Goal: Information Seeking & Learning: Learn about a topic

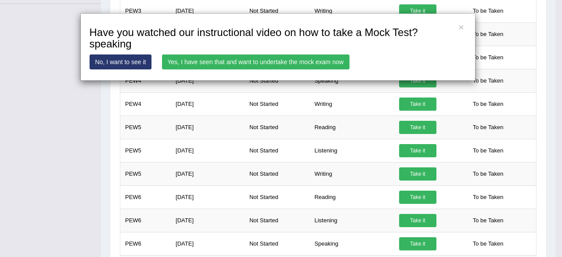
scroll to position [262, 0]
click at [288, 61] on link "Yes, I have seen that and want to undertake the mock exam now" at bounding box center [255, 61] width 187 height 15
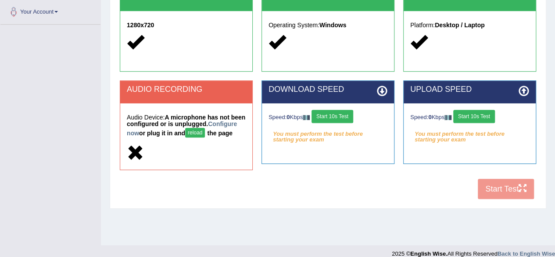
scroll to position [198, 0]
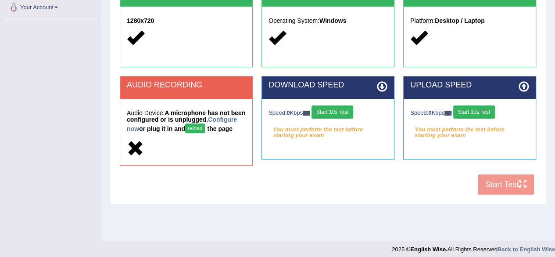
drag, startPoint x: 0, startPoint y: 0, endPoint x: 562, endPoint y: 142, distance: 579.1
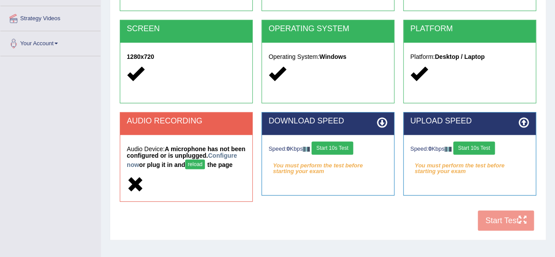
scroll to position [170, 0]
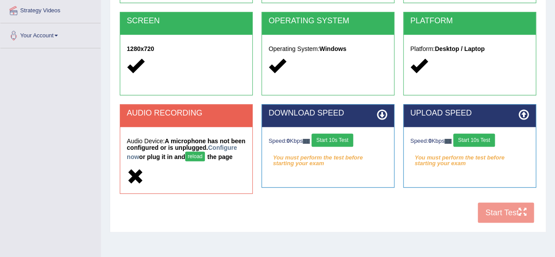
click at [205, 156] on button "reload" at bounding box center [195, 156] width 20 height 10
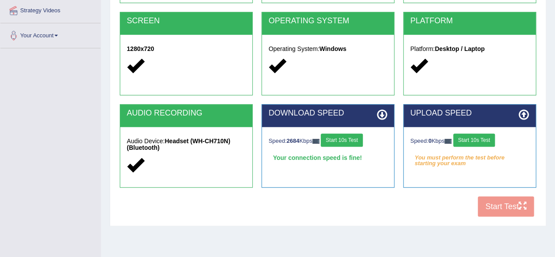
click at [293, 204] on div "COOKIES Cookies Enabled JAVASCRIPT Javascript Enabled BROWSER Browser: Chrome S…" at bounding box center [328, 71] width 421 height 302
click at [350, 140] on button "Start 10s Test" at bounding box center [342, 139] width 42 height 13
click at [475, 139] on button "Start 10s Test" at bounding box center [475, 139] width 42 height 13
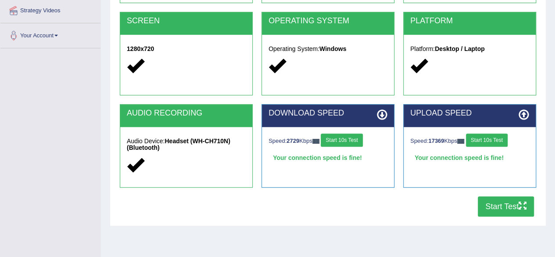
click at [519, 204] on icon "button" at bounding box center [523, 206] width 8 height 8
click at [505, 203] on button "Start Test" at bounding box center [506, 206] width 56 height 20
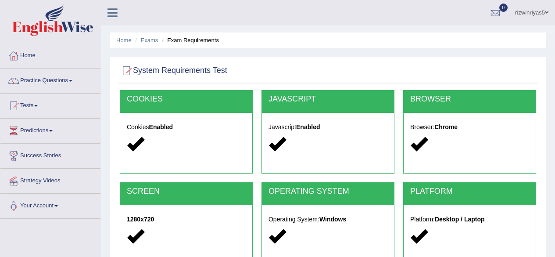
scroll to position [183, 0]
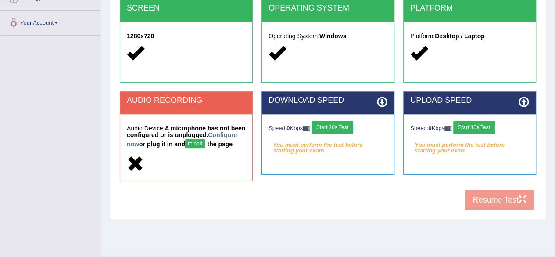
drag, startPoint x: 0, startPoint y: 0, endPoint x: 210, endPoint y: 151, distance: 258.9
click at [251, 185] on div "COOKIES Cookies Enabled JAVASCRIPT Javascript Enabled BROWSER Browser: Chrome S…" at bounding box center [328, 61] width 421 height 308
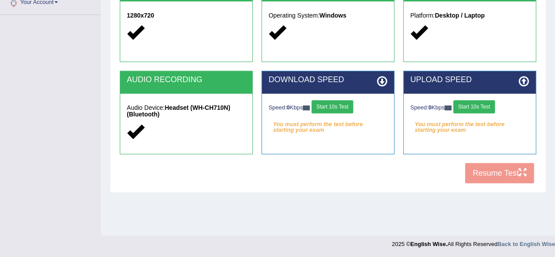
scroll to position [0, 0]
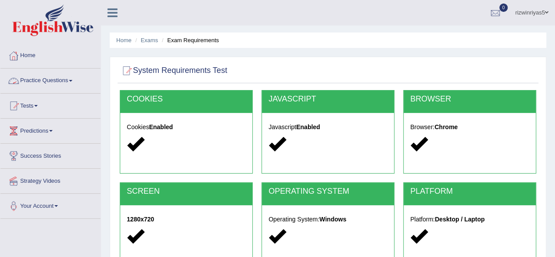
click at [61, 82] on link "Practice Questions" at bounding box center [50, 79] width 100 height 22
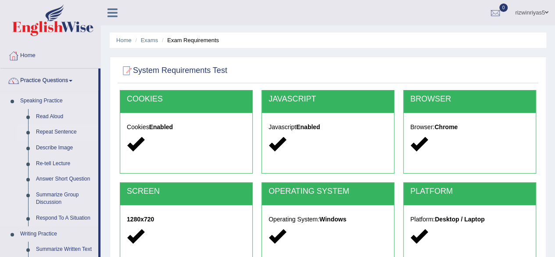
click at [62, 132] on link "Repeat Sentence" at bounding box center [65, 132] width 66 height 16
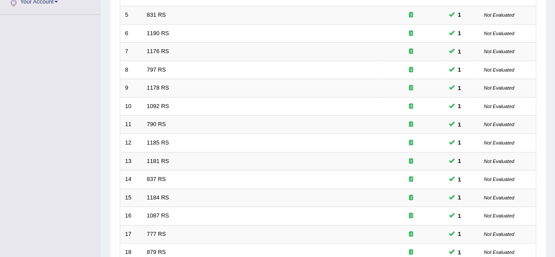
scroll to position [88, 0]
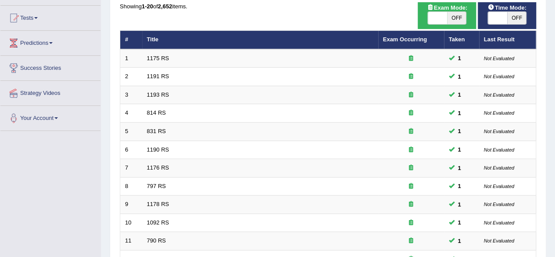
drag, startPoint x: 0, startPoint y: 0, endPoint x: 558, endPoint y: 92, distance: 565.1
click at [555, 92] on html "Toggle navigation Home Practice Questions Speaking Practice Read Aloud Repeat S…" at bounding box center [277, 40] width 555 height 257
click at [443, 21] on span at bounding box center [437, 18] width 19 height 12
checkbox input "true"
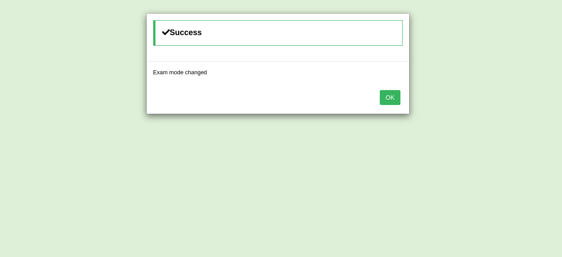
click at [500, 19] on div "Success Exam mode changed OK" at bounding box center [281, 128] width 562 height 257
click at [388, 96] on button "OK" at bounding box center [390, 97] width 20 height 15
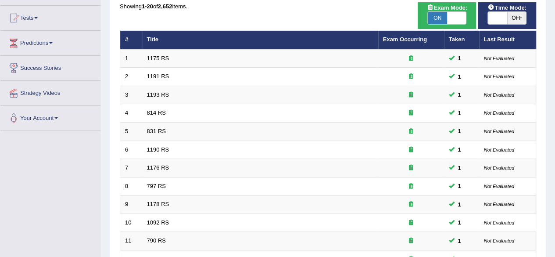
click at [513, 18] on span "OFF" at bounding box center [517, 18] width 19 height 12
checkbox input "true"
click at [504, 11] on div "ON OFF" at bounding box center [507, 17] width 39 height 13
click at [506, 22] on span at bounding box center [497, 18] width 19 height 12
checkbox input "true"
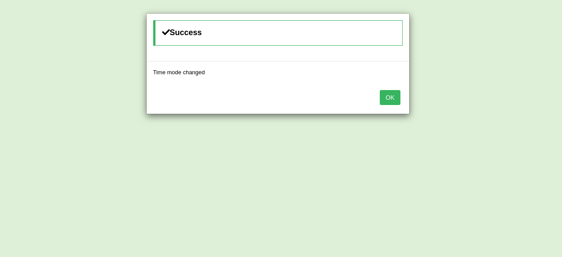
click at [391, 91] on button "OK" at bounding box center [390, 97] width 20 height 15
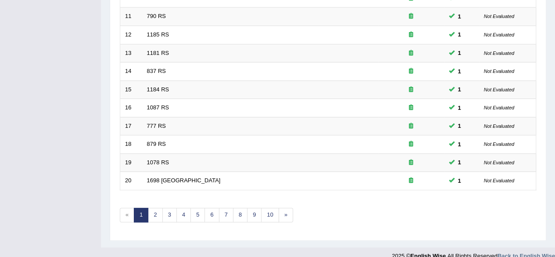
scroll to position [317, 0]
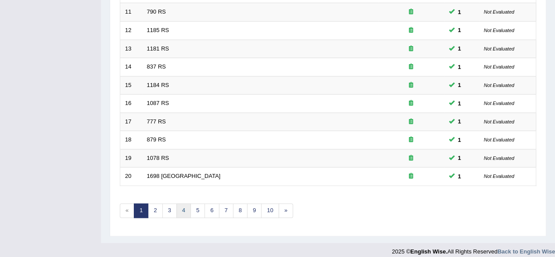
click at [186, 205] on link "4" at bounding box center [183, 210] width 14 height 14
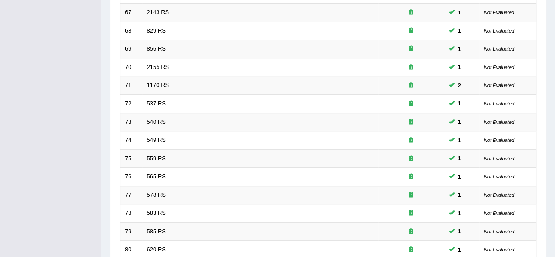
scroll to position [320, 0]
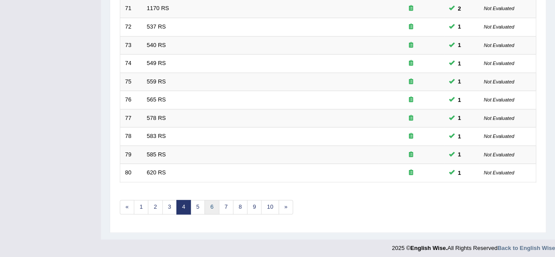
click at [212, 204] on link "6" at bounding box center [212, 207] width 14 height 14
click at [220, 201] on link "7" at bounding box center [226, 207] width 14 height 14
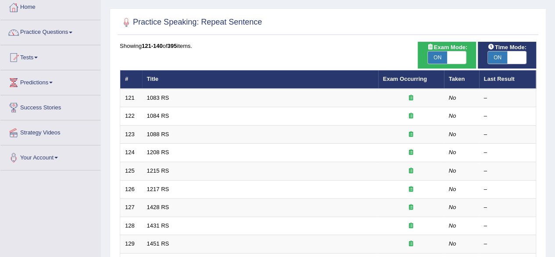
scroll to position [2, 0]
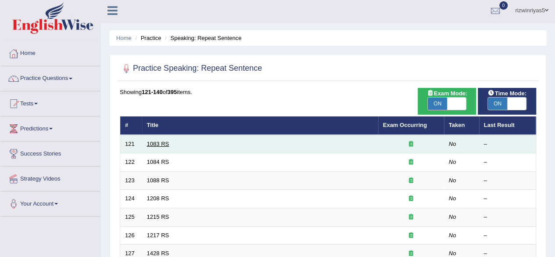
click at [153, 144] on link "1083 RS" at bounding box center [158, 143] width 22 height 7
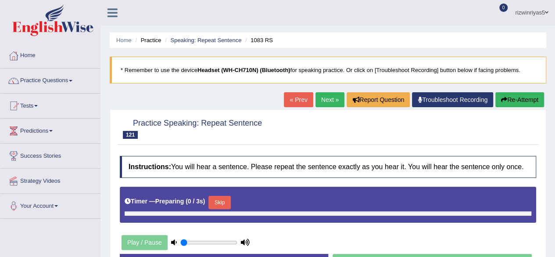
type input "0.9"
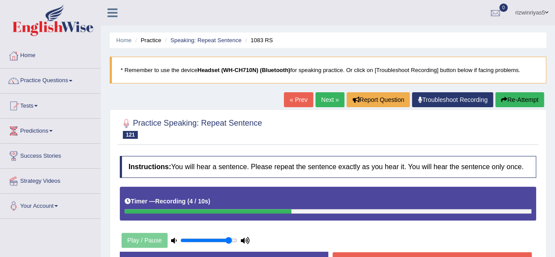
drag, startPoint x: 562, startPoint y: 160, endPoint x: 392, endPoint y: 175, distance: 170.6
click at [392, 175] on h4 "Instructions: You will hear a sentence. Please repeat the sentence exactly as y…" at bounding box center [328, 167] width 417 height 22
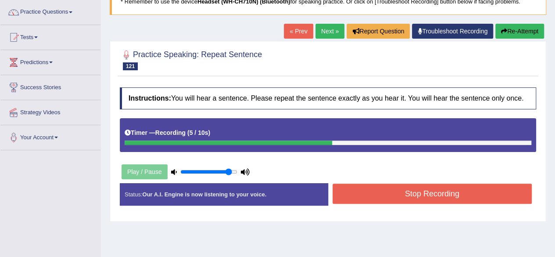
scroll to position [91, 0]
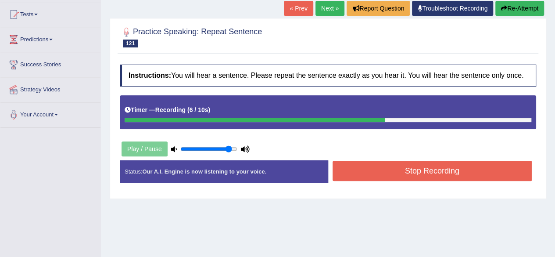
click at [478, 177] on button "Stop Recording" at bounding box center [433, 171] width 200 height 20
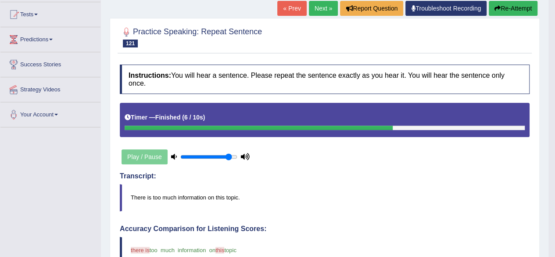
drag, startPoint x: 562, startPoint y: 94, endPoint x: 562, endPoint y: 157, distance: 63.2
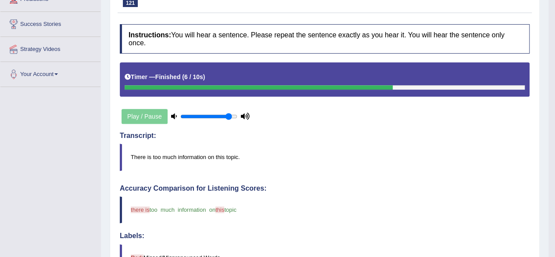
scroll to position [0, 0]
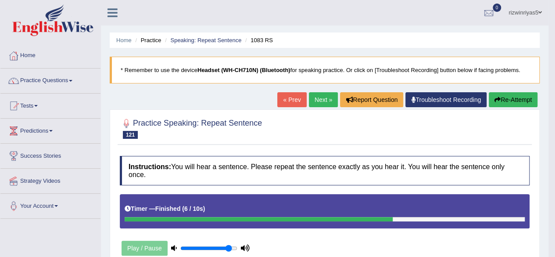
click at [320, 99] on link "Next »" at bounding box center [323, 99] width 29 height 15
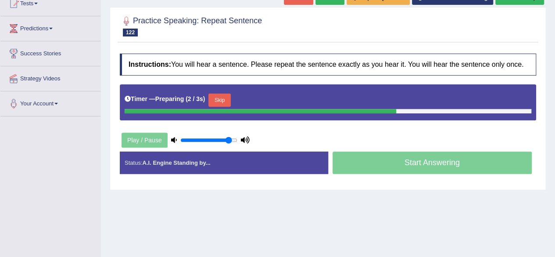
scroll to position [117, 0]
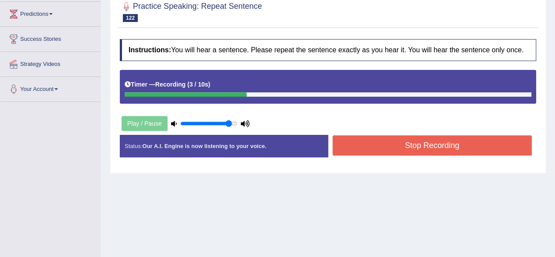
click at [409, 139] on button "Stop Recording" at bounding box center [433, 145] width 200 height 20
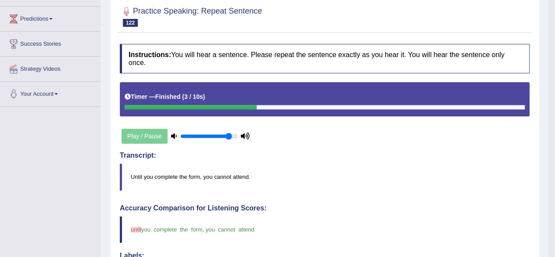
scroll to position [0, 0]
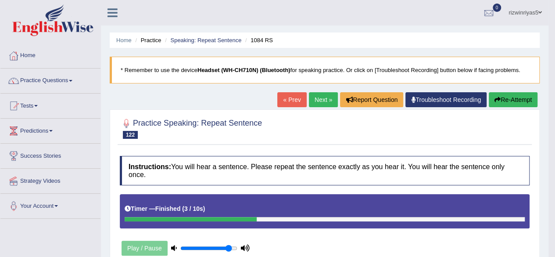
click at [325, 94] on link "Next »" at bounding box center [323, 99] width 29 height 15
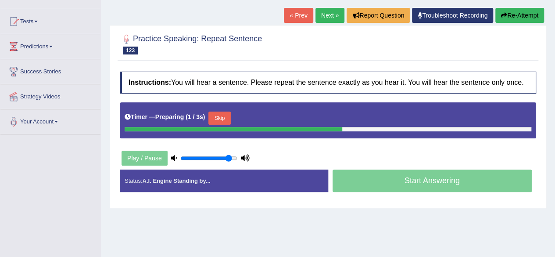
scroll to position [92, 0]
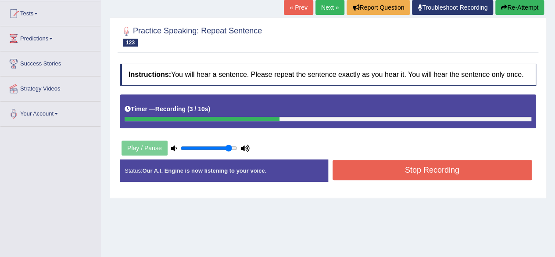
click at [439, 172] on button "Stop Recording" at bounding box center [433, 170] width 200 height 20
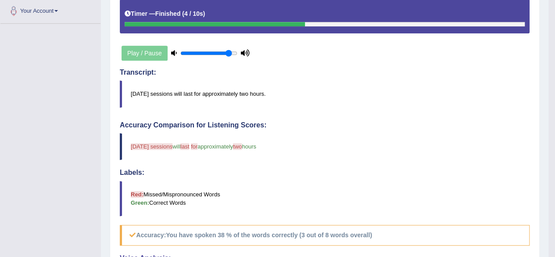
scroll to position [4, 0]
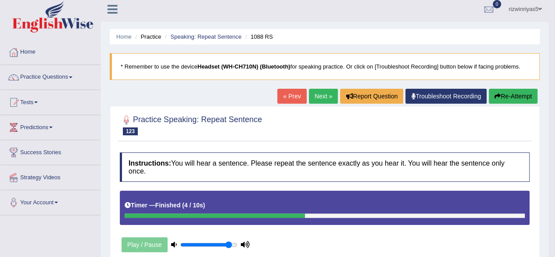
click at [325, 96] on link "Next »" at bounding box center [323, 96] width 29 height 15
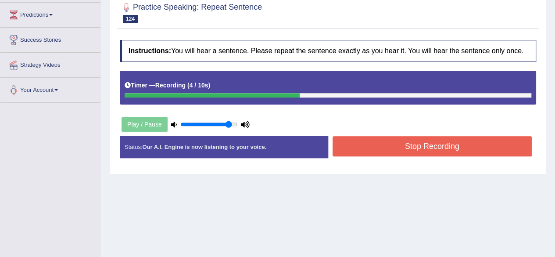
click at [492, 145] on button "Stop Recording" at bounding box center [433, 146] width 200 height 20
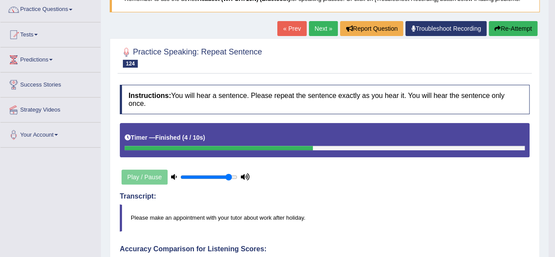
scroll to position [69, 0]
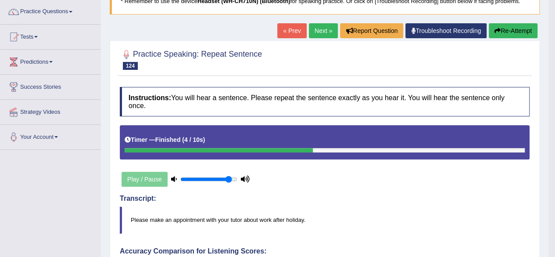
click at [323, 29] on link "Next »" at bounding box center [323, 30] width 29 height 15
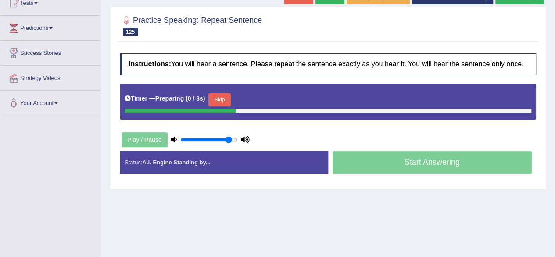
scroll to position [108, 0]
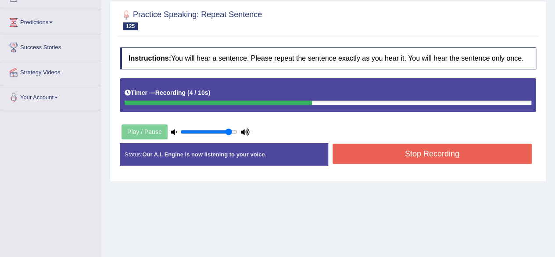
click at [421, 155] on button "Stop Recording" at bounding box center [433, 154] width 200 height 20
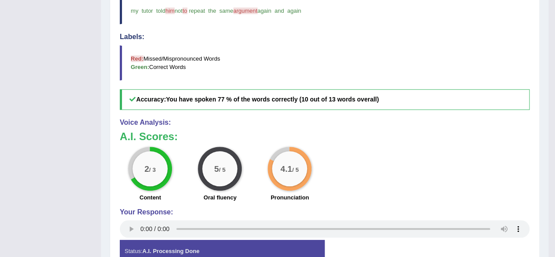
scroll to position [89, 0]
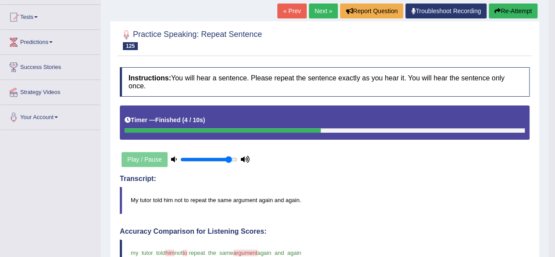
click at [325, 14] on link "Next »" at bounding box center [323, 11] width 29 height 15
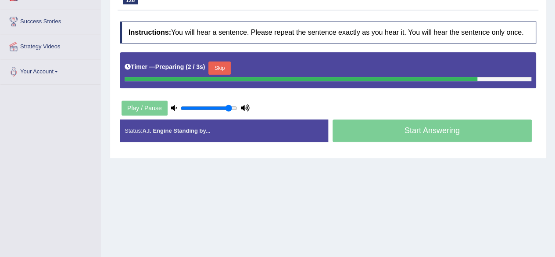
scroll to position [128, 0]
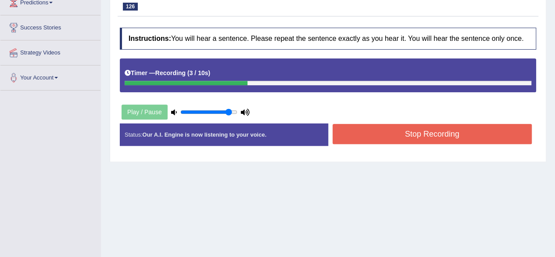
click at [453, 131] on button "Stop Recording" at bounding box center [433, 134] width 200 height 20
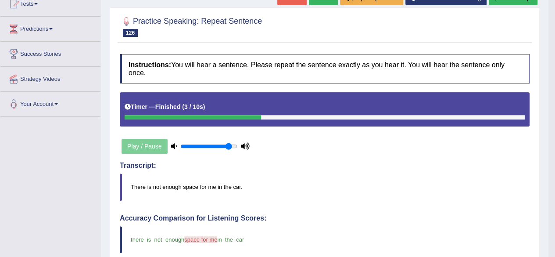
scroll to position [0, 0]
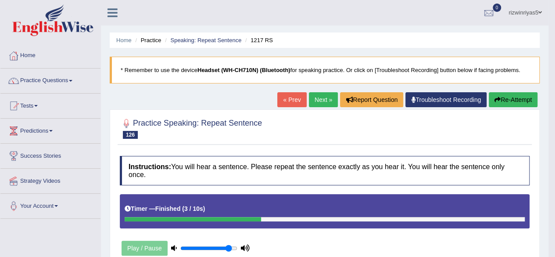
click at [328, 96] on link "Next »" at bounding box center [323, 99] width 29 height 15
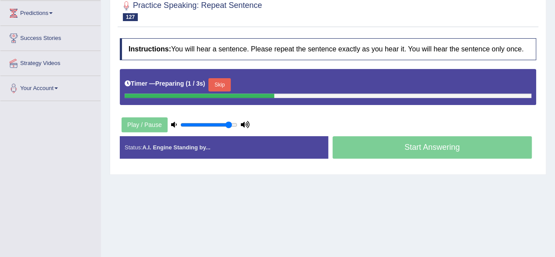
scroll to position [125, 0]
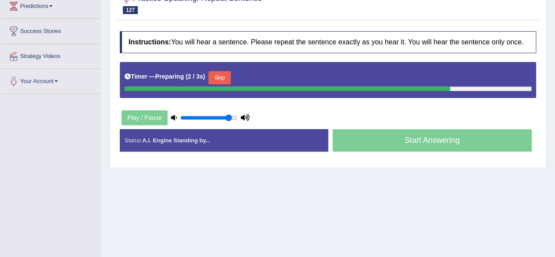
click at [555, 94] on html "Toggle navigation Home Practice Questions Speaking Practice Read Aloud Repeat S…" at bounding box center [277, 3] width 555 height 257
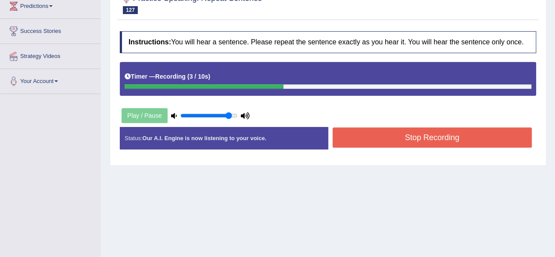
click at [475, 131] on button "Stop Recording" at bounding box center [433, 137] width 200 height 20
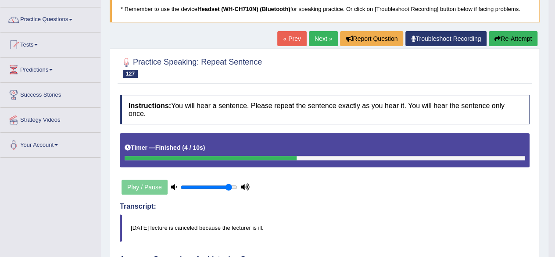
scroll to position [59, 0]
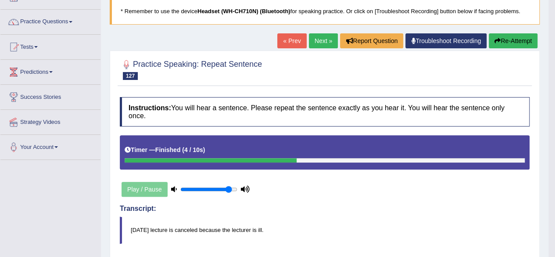
click at [319, 38] on link "Next »" at bounding box center [323, 40] width 29 height 15
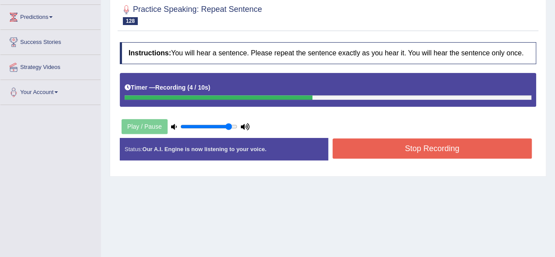
click at [454, 144] on button "Stop Recording" at bounding box center [433, 148] width 200 height 20
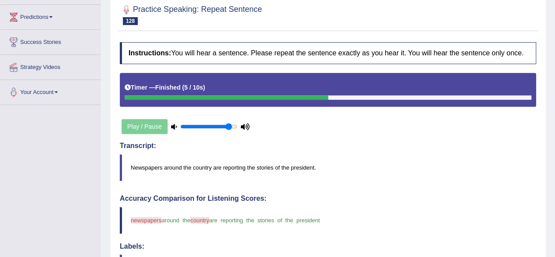
drag, startPoint x: 562, startPoint y: 98, endPoint x: 562, endPoint y: 136, distance: 37.3
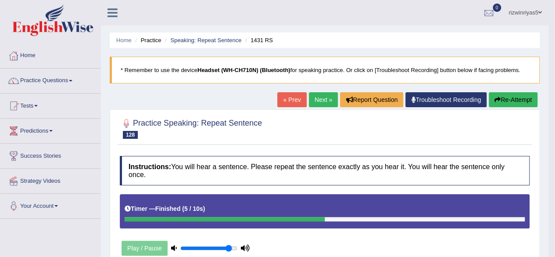
click at [319, 97] on link "Next »" at bounding box center [323, 99] width 29 height 15
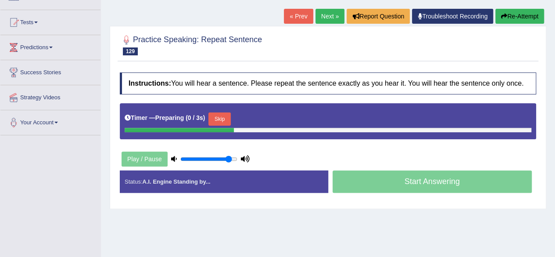
scroll to position [93, 0]
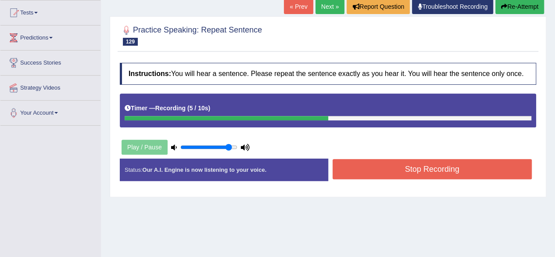
click at [394, 167] on button "Stop Recording" at bounding box center [433, 169] width 200 height 20
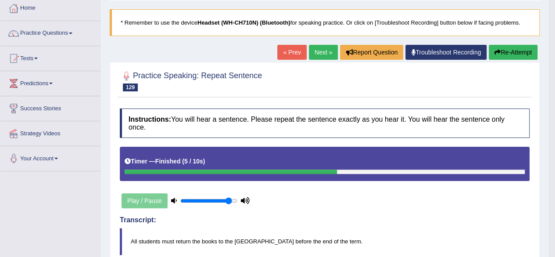
scroll to position [0, 0]
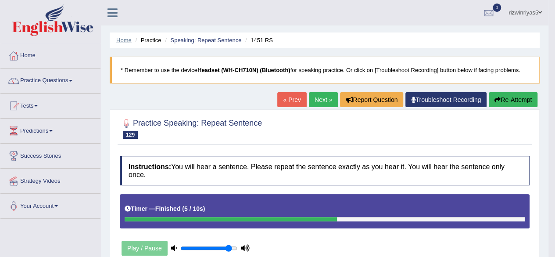
click at [120, 40] on link "Home" at bounding box center [123, 40] width 15 height 7
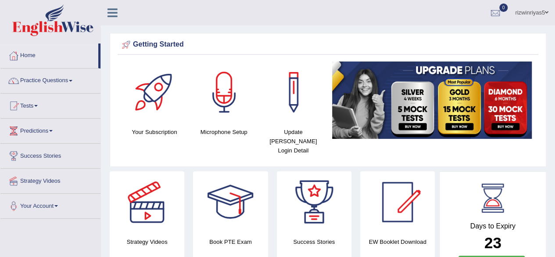
click at [110, 10] on icon at bounding box center [113, 12] width 10 height 11
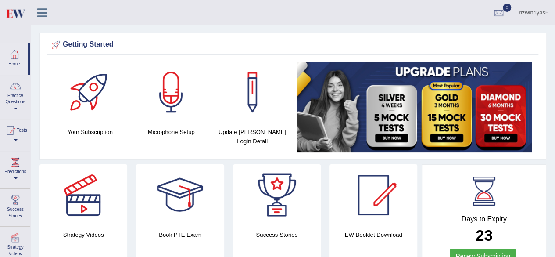
click at [43, 12] on icon at bounding box center [42, 12] width 10 height 11
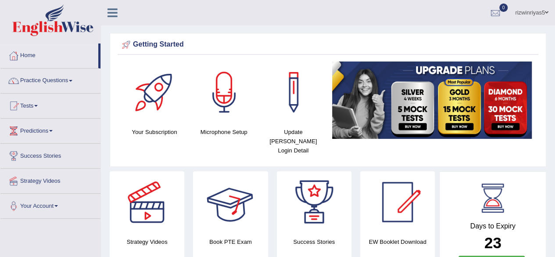
click at [245, 226] on div "Book PTE Exam" at bounding box center [230, 218] width 75 height 94
click at [238, 210] on div at bounding box center [230, 201] width 61 height 61
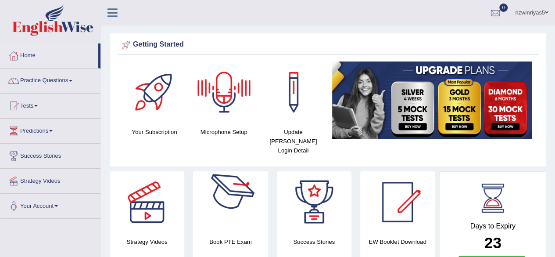
click at [238, 185] on div at bounding box center [230, 201] width 61 height 61
